Goal: Check status: Check status

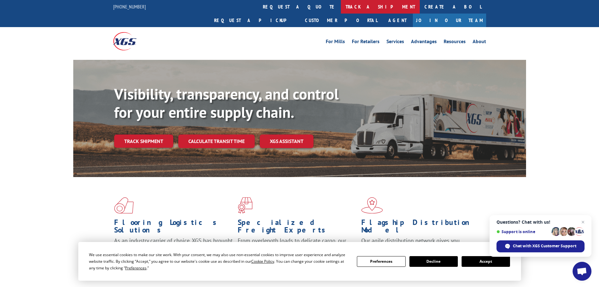
click at [341, 4] on link "track a shipment" at bounding box center [380, 7] width 79 height 14
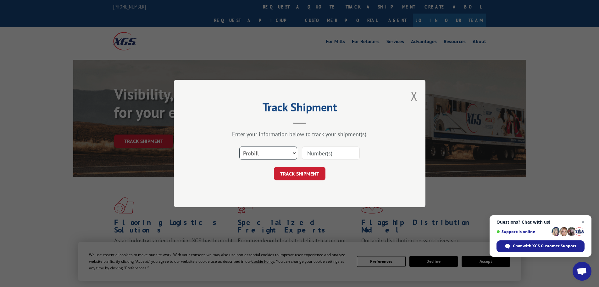
drag, startPoint x: 264, startPoint y: 157, endPoint x: 268, endPoint y: 156, distance: 4.8
click at [264, 156] on select "Select category... Probill BOL PO" at bounding box center [268, 152] width 58 height 13
select select "bol"
click at [239, 146] on select "Select category... Probill BOL PO" at bounding box center [268, 152] width 58 height 13
click at [315, 153] on input at bounding box center [331, 152] width 58 height 13
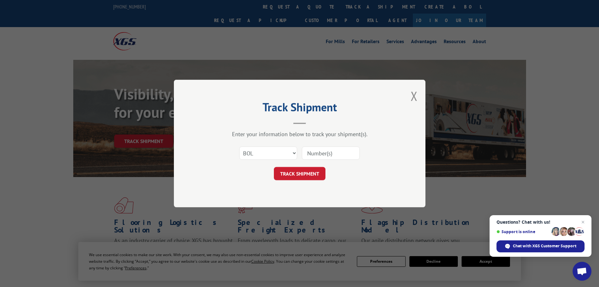
paste input "7056035"
type input "7056035"
click at [299, 175] on button "TRACK SHIPMENT" at bounding box center [300, 173] width 52 height 13
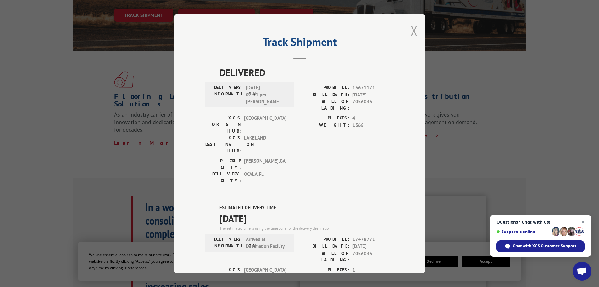
click at [413, 30] on button "Close modal" at bounding box center [414, 30] width 7 height 17
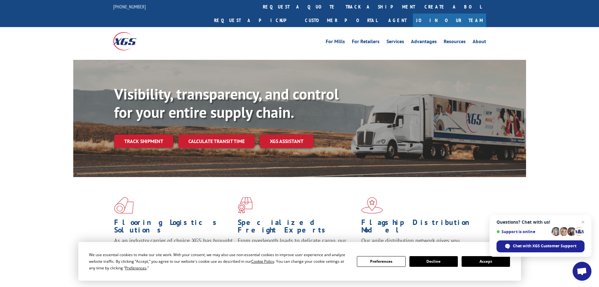
drag, startPoint x: 430, startPoint y: 262, endPoint x: 421, endPoint y: 266, distance: 9.9
click at [428, 263] on button "Decline" at bounding box center [433, 261] width 48 height 11
